Goal: Task Accomplishment & Management: Complete application form

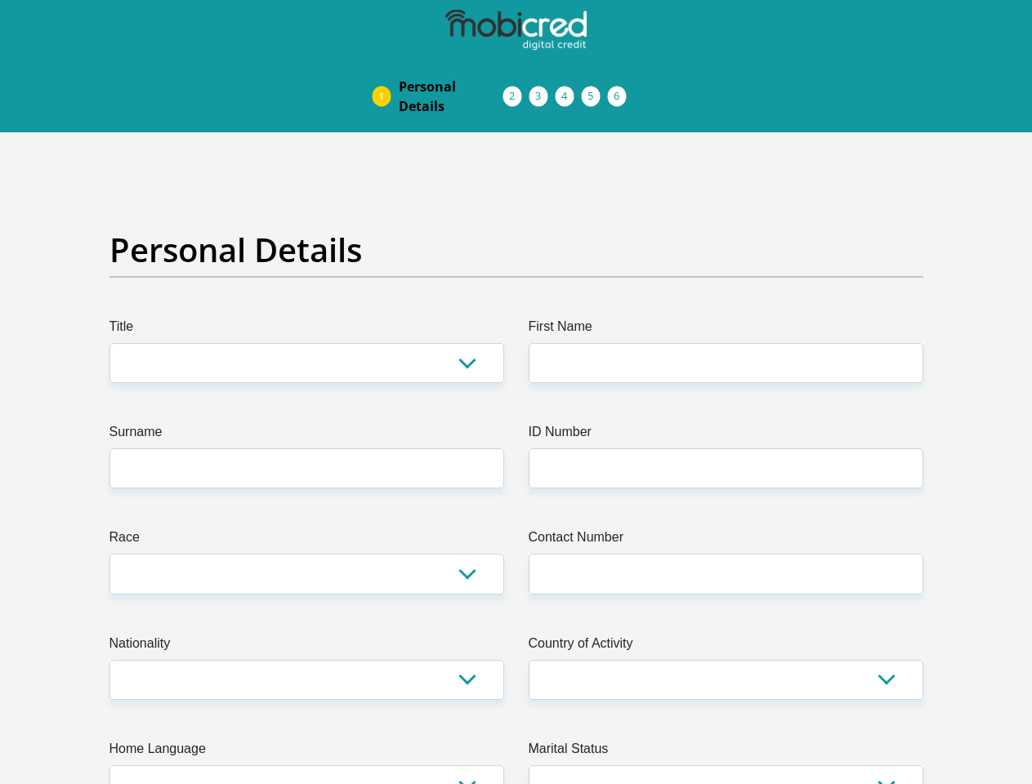
click at [0, 0] on img at bounding box center [0, 0] width 0 height 0
click at [386, 70] on link "Personal Details" at bounding box center [451, 96] width 131 height 52
click at [516, 90] on link "Acceptance of Services" at bounding box center [529, 96] width 26 height 13
click at [0, 0] on span "Documents" at bounding box center [0, 0] width 0 height 0
click at [595, 90] on link "Debicheck Mandate" at bounding box center [582, 96] width 26 height 13
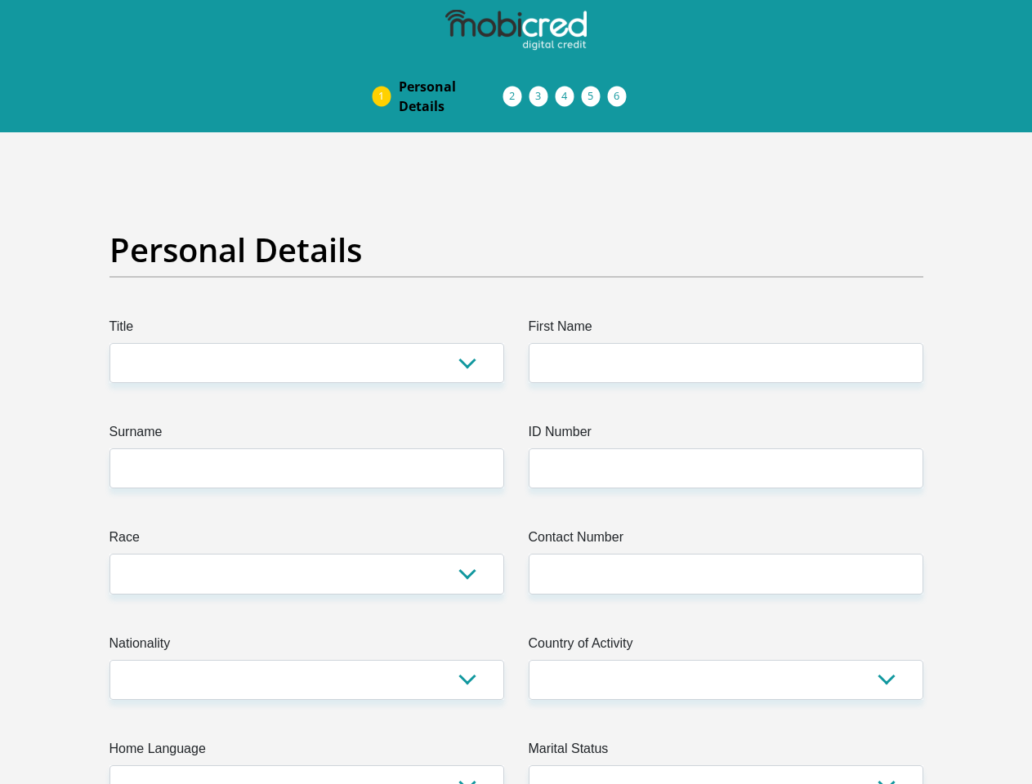
click at [621, 90] on link "Curata Authentication" at bounding box center [608, 96] width 26 height 13
click at [647, 90] on link "Pre Agreement Signoff" at bounding box center [634, 96] width 26 height 13
